Goal: Transaction & Acquisition: Purchase product/service

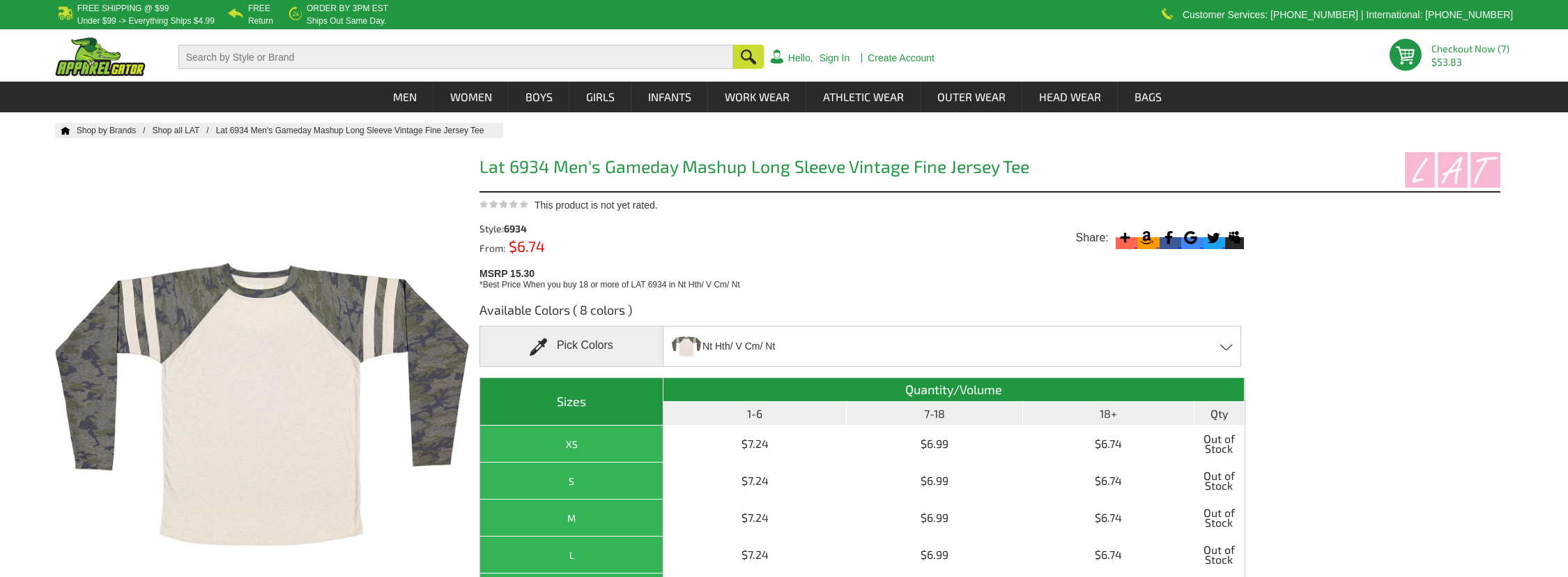
click at [726, 343] on span "Nt Hth/ V Cm/ Nt" at bounding box center [738, 347] width 72 height 25
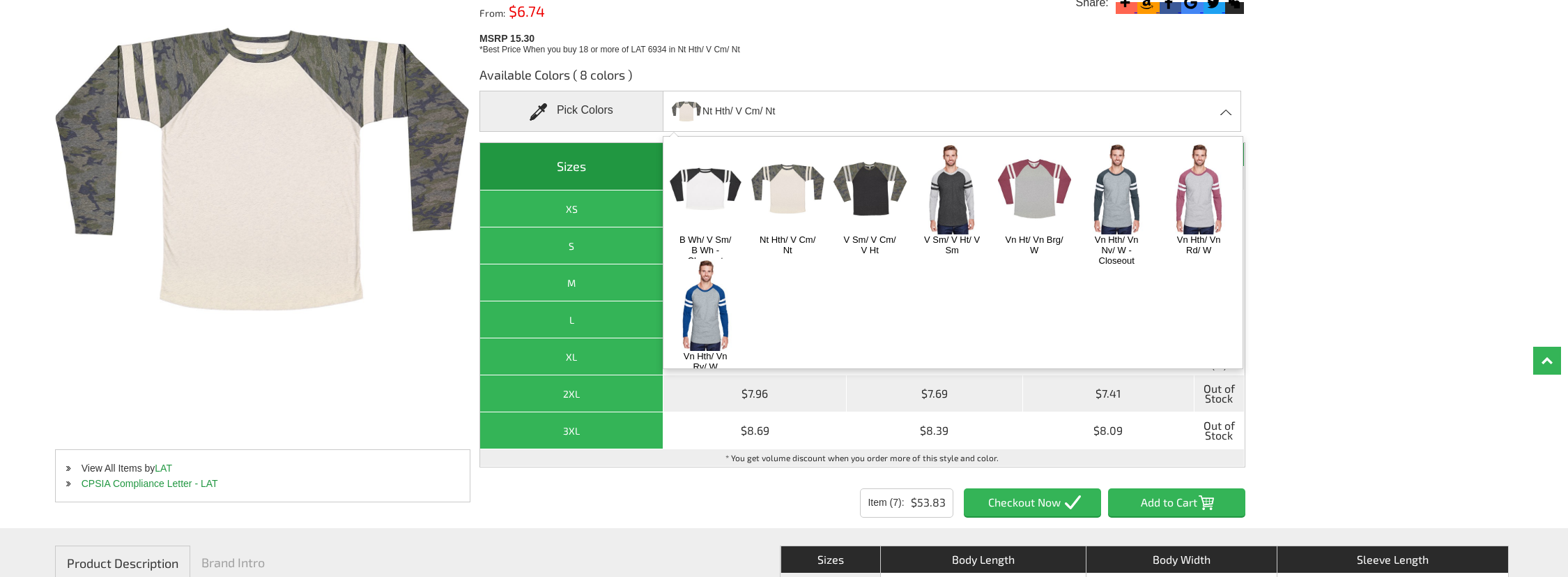
scroll to position [279, 0]
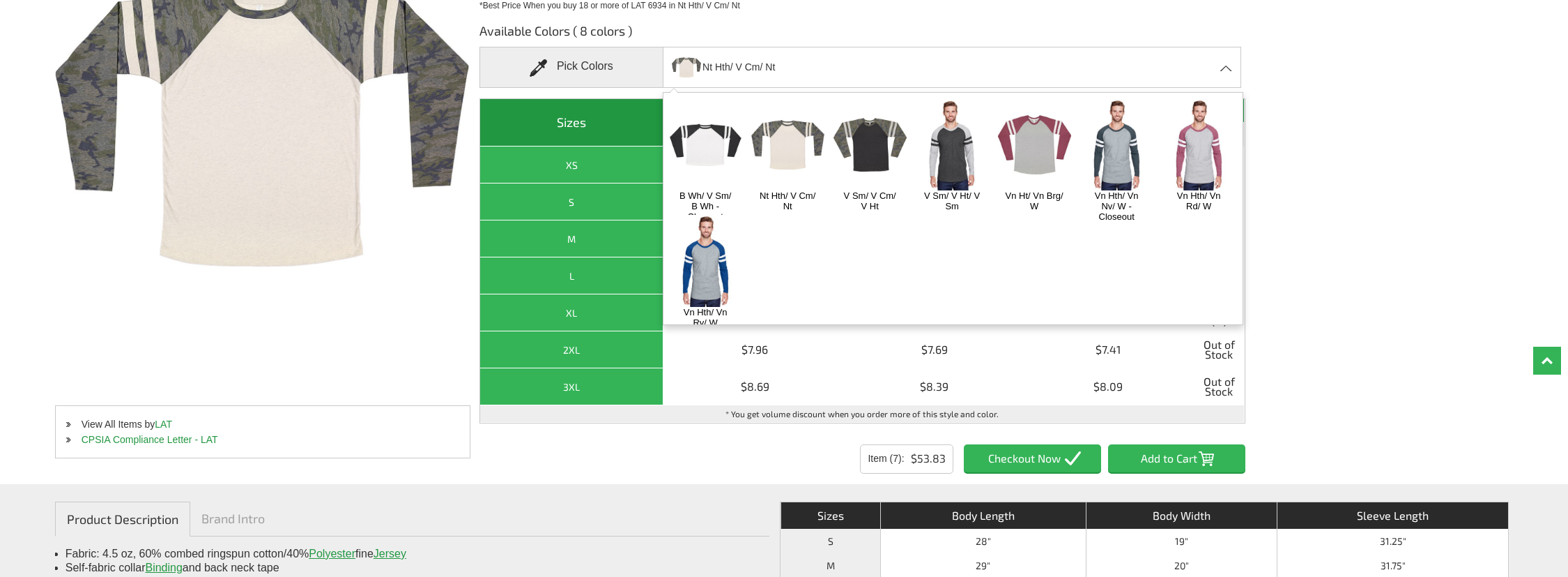
click at [1041, 137] on img at bounding box center [1034, 145] width 73 height 91
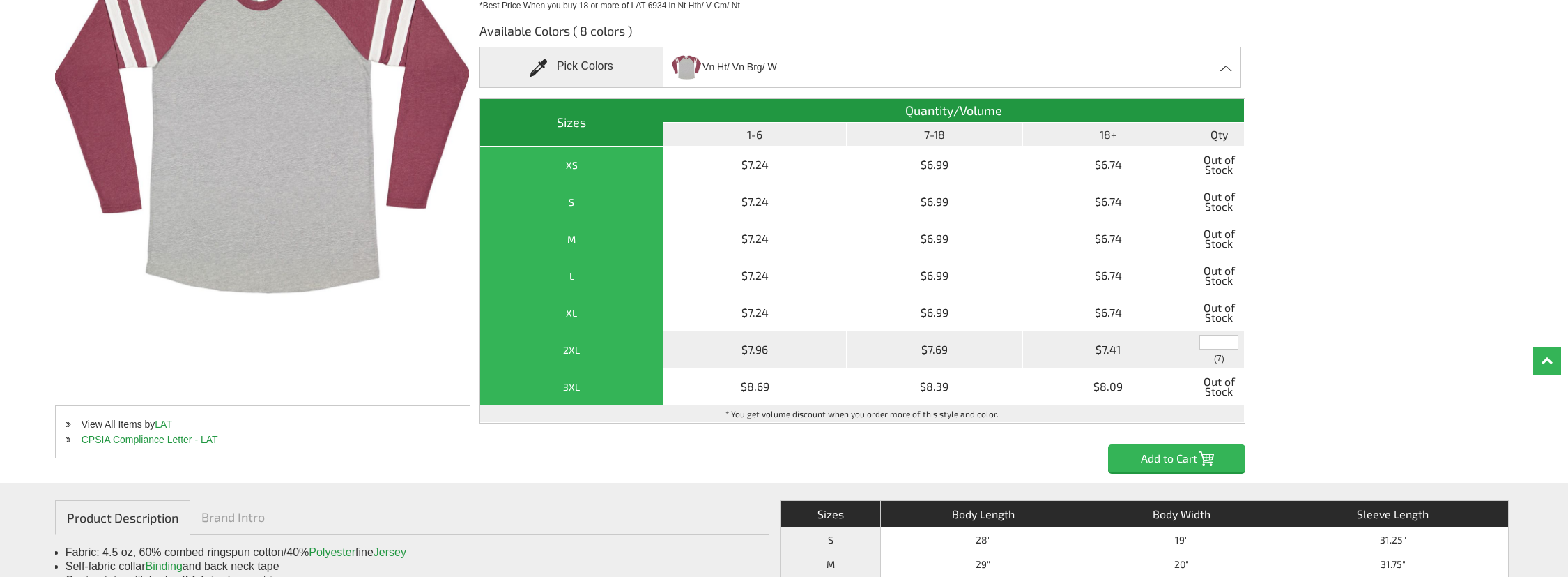
click at [1217, 342] on input "text" at bounding box center [1219, 342] width 39 height 15
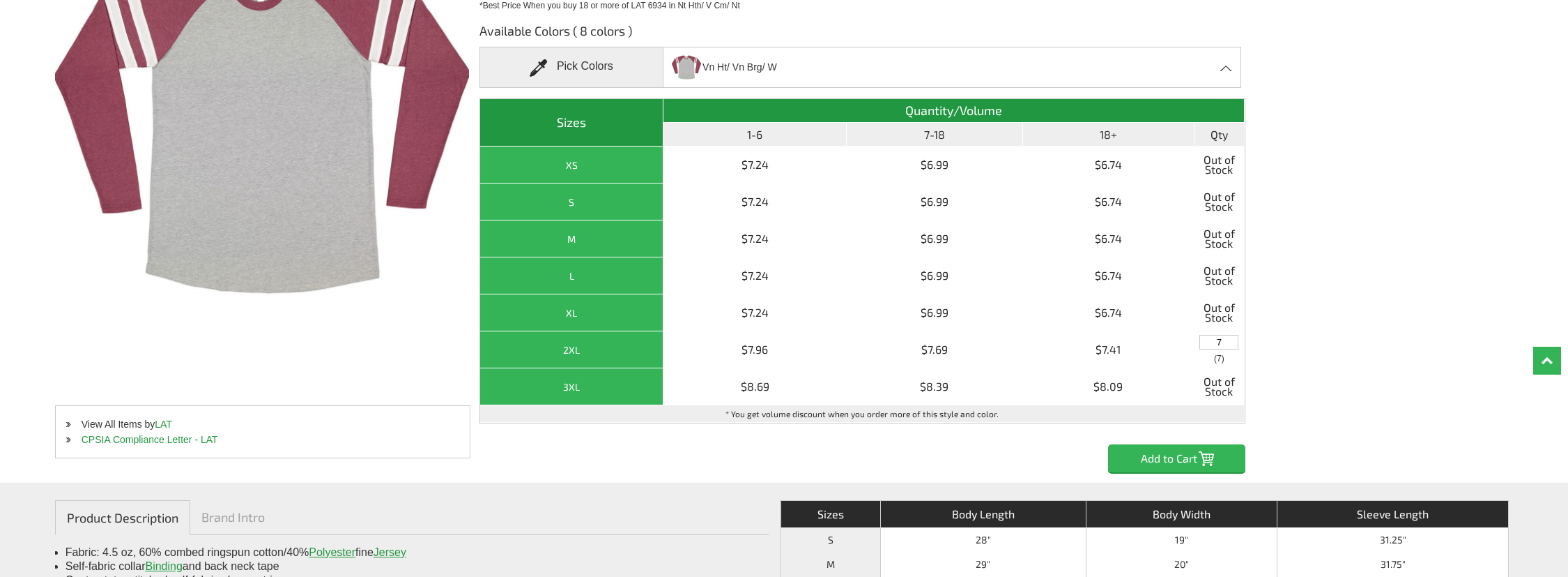
type input "7"
click at [1193, 452] on input "Add to Cart" at bounding box center [1177, 458] width 137 height 28
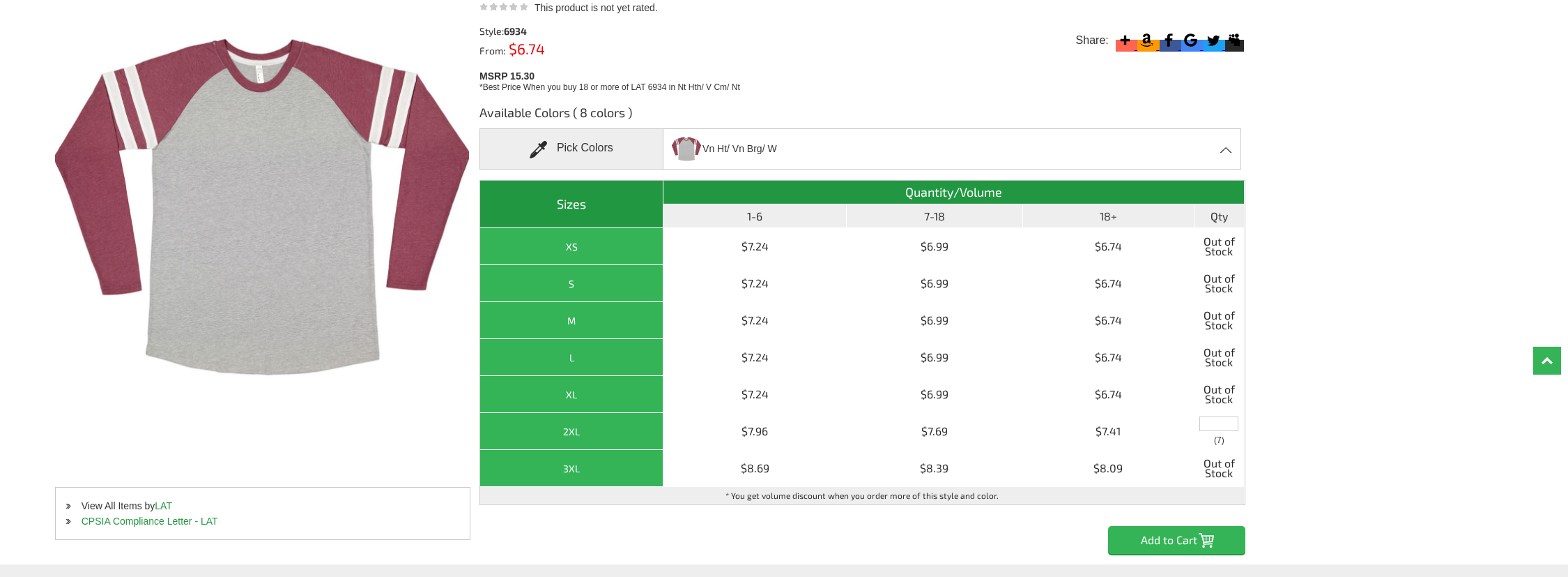
scroll to position [209, 0]
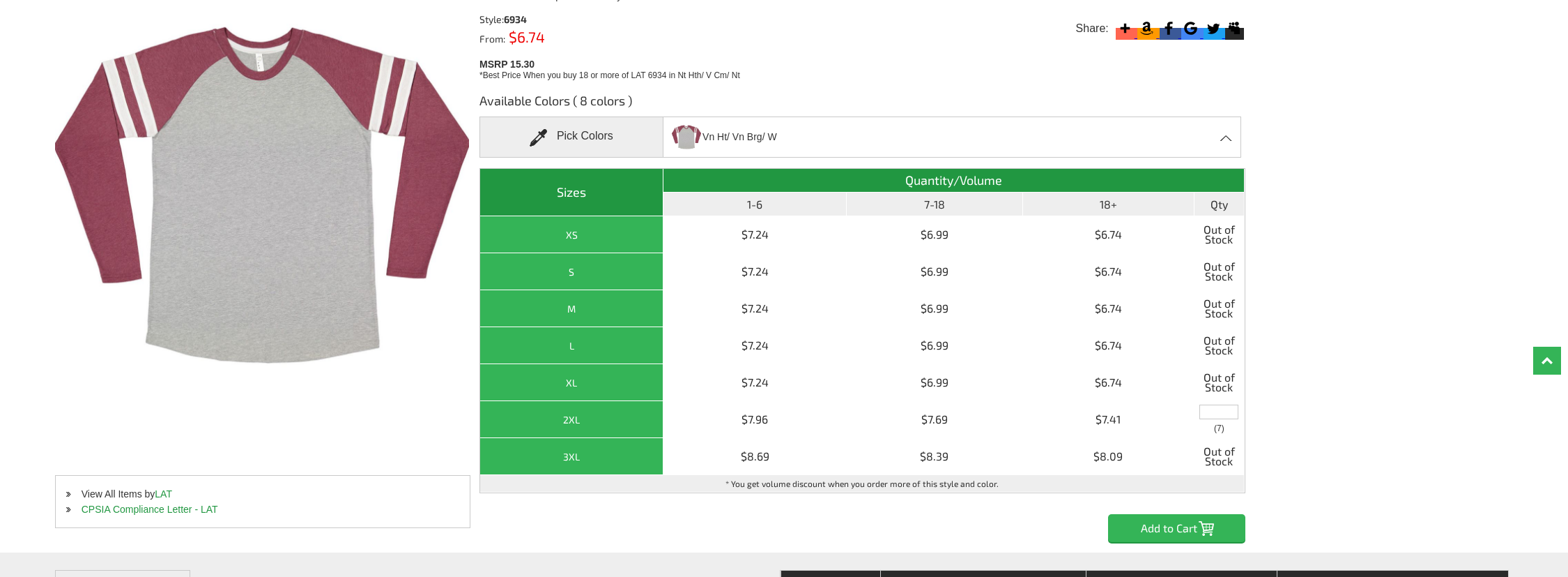
click at [801, 135] on div "Vn Ht/ Vn Brg/ W B Wh/ V Sm/ B Wh - Closeout Nt Hth/ V Cm/ Nt V Sm/ V Cm/ V Ht …" at bounding box center [952, 136] width 578 height 41
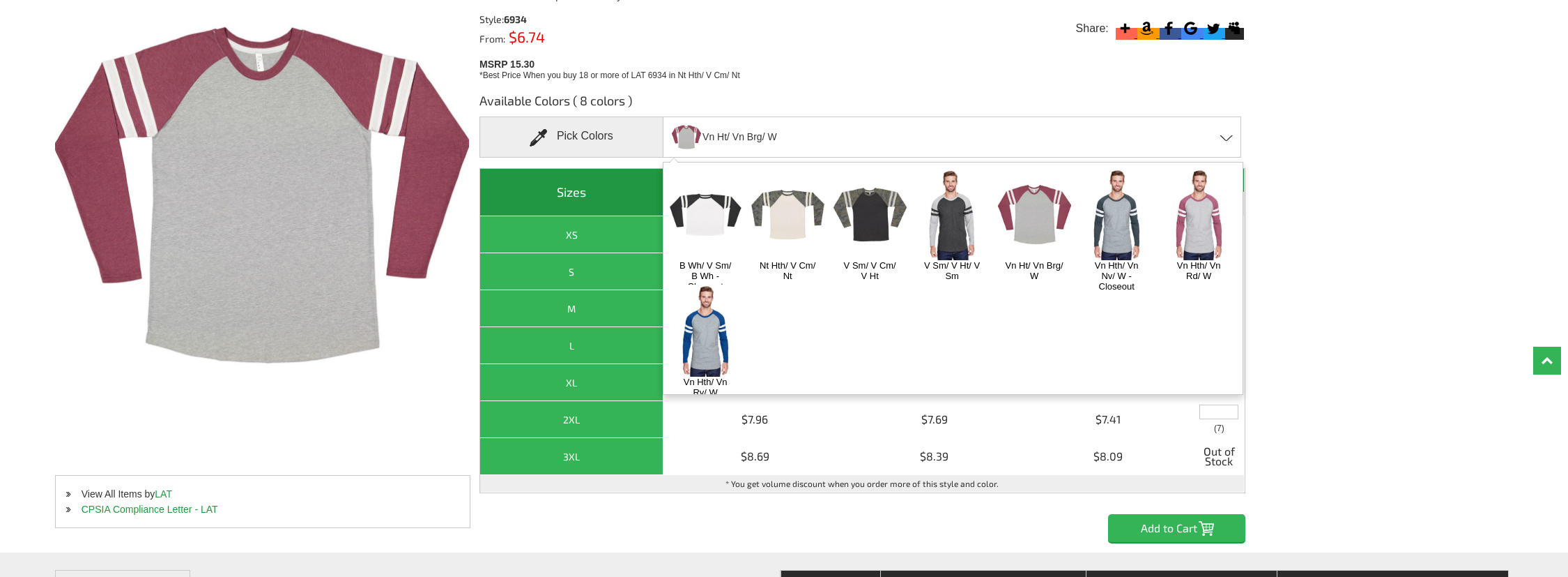
click at [1042, 214] on img at bounding box center [1034, 215] width 73 height 91
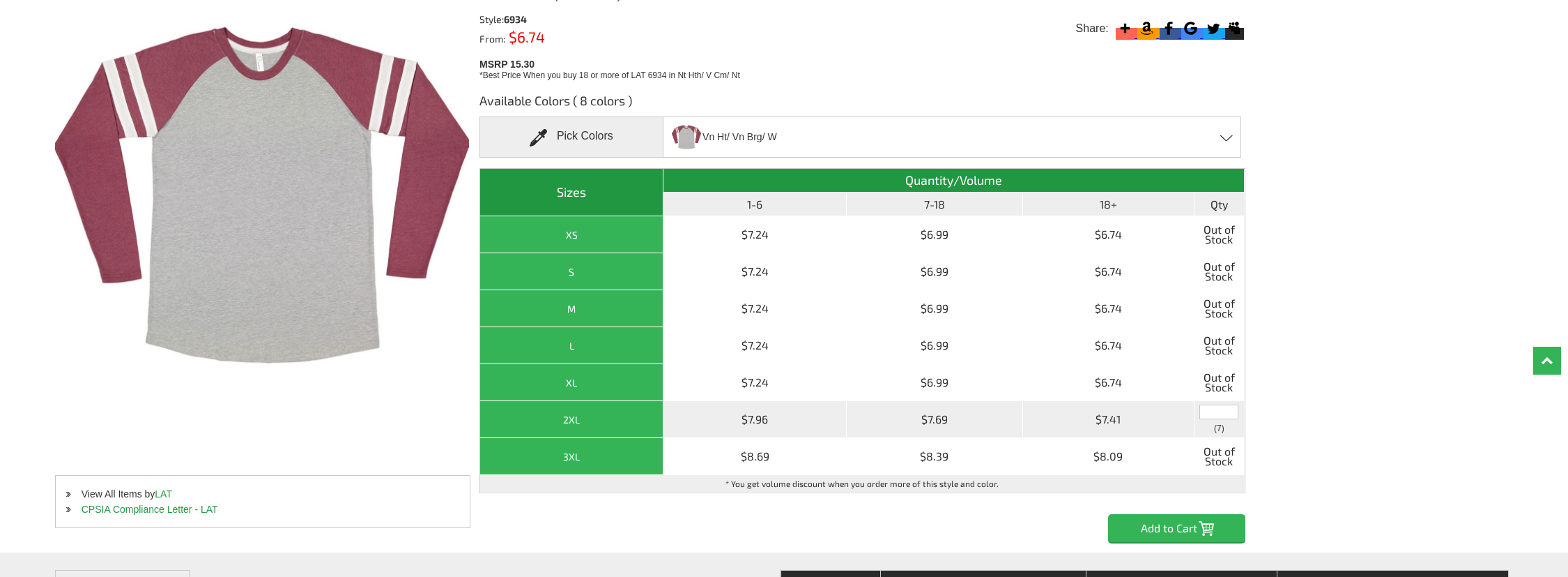
click at [1218, 417] on input "text" at bounding box center [1219, 412] width 39 height 15
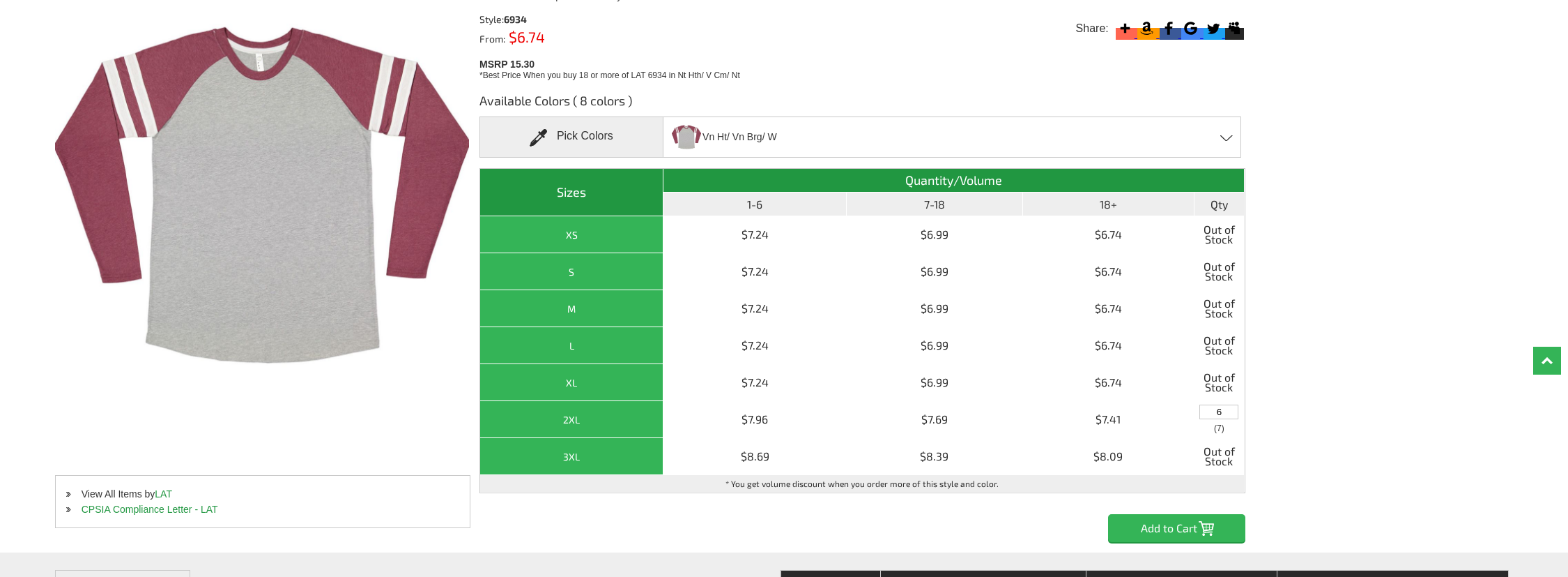
type input "6"
click at [1172, 537] on input "Add to Cart" at bounding box center [1177, 528] width 137 height 28
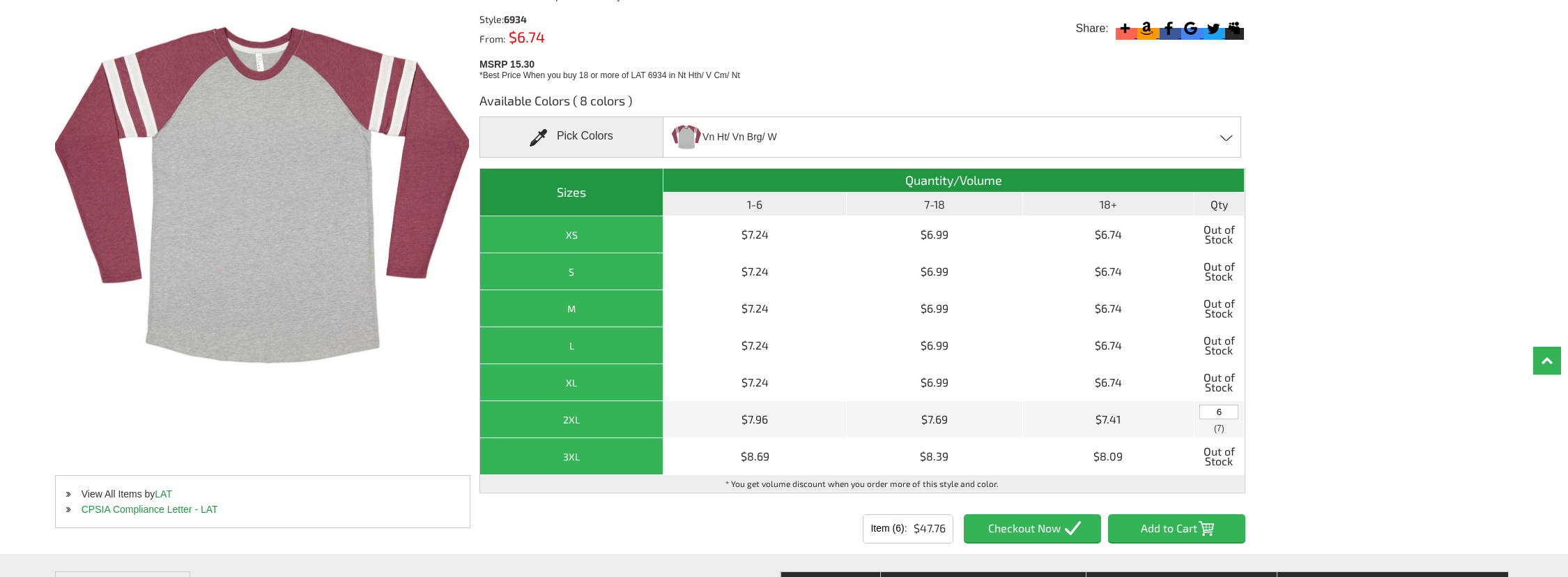
click at [1055, 530] on input "Item (6)" at bounding box center [1033, 528] width 137 height 28
